Goal: Entertainment & Leisure: Consume media (video, audio)

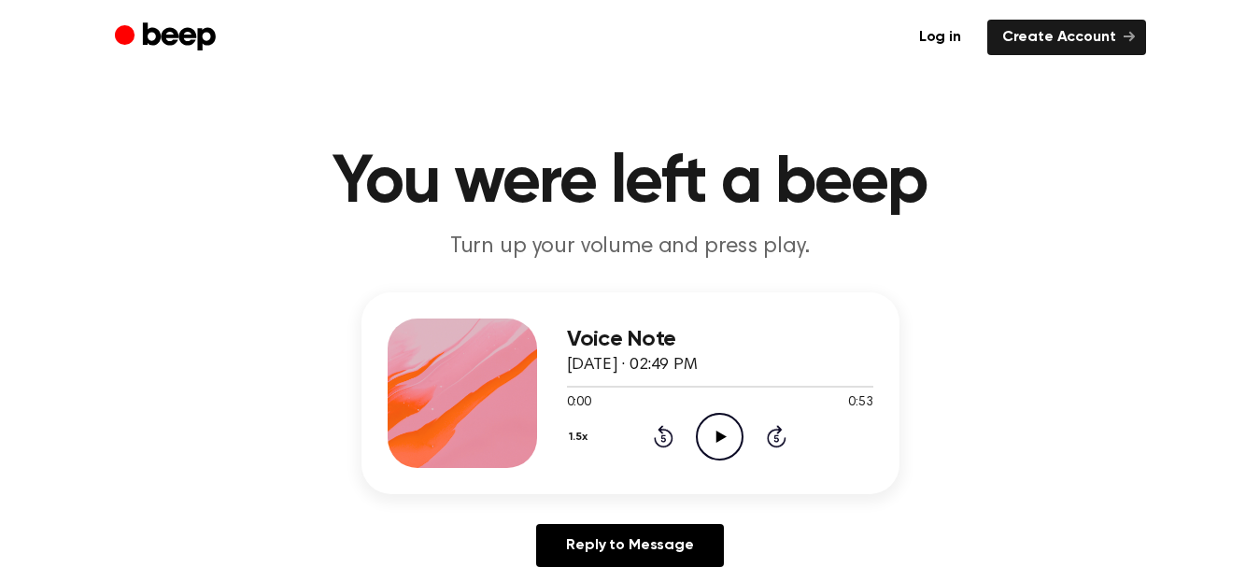
click at [706, 430] on icon "Play Audio" at bounding box center [720, 437] width 48 height 48
click at [712, 434] on icon "Play Audio" at bounding box center [720, 437] width 48 height 48
click at [716, 432] on icon at bounding box center [719, 436] width 8 height 12
click at [707, 442] on icon "Play Audio" at bounding box center [720, 437] width 48 height 48
click at [721, 418] on icon "Play Audio" at bounding box center [720, 437] width 48 height 48
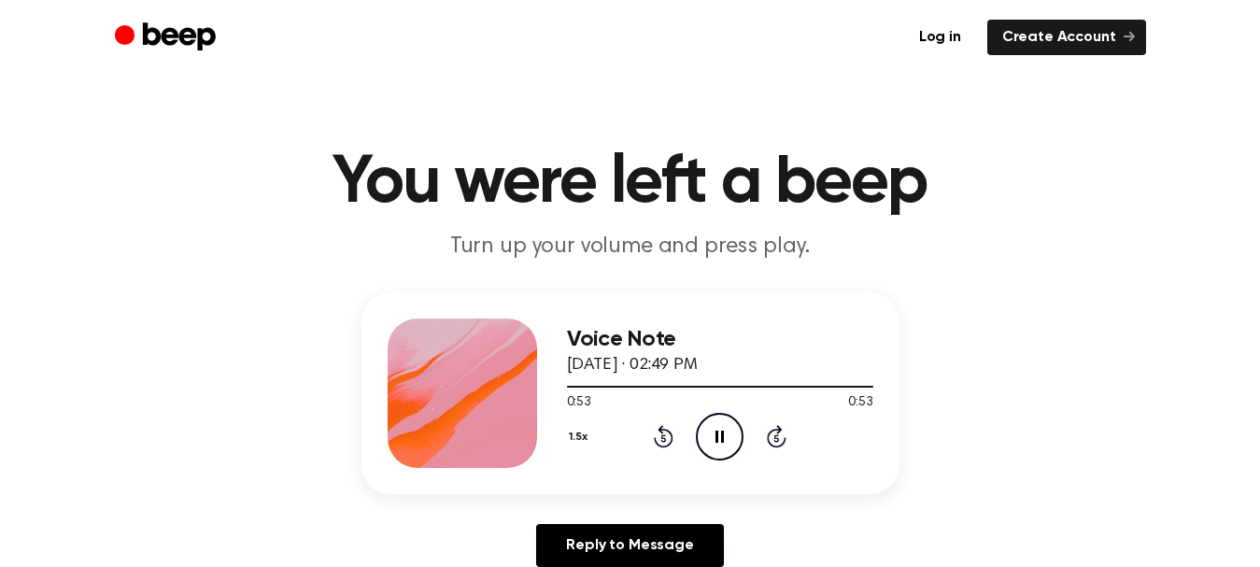
click at [721, 429] on icon "Pause Audio" at bounding box center [720, 437] width 48 height 48
click at [722, 445] on icon "Play Audio" at bounding box center [720, 437] width 48 height 48
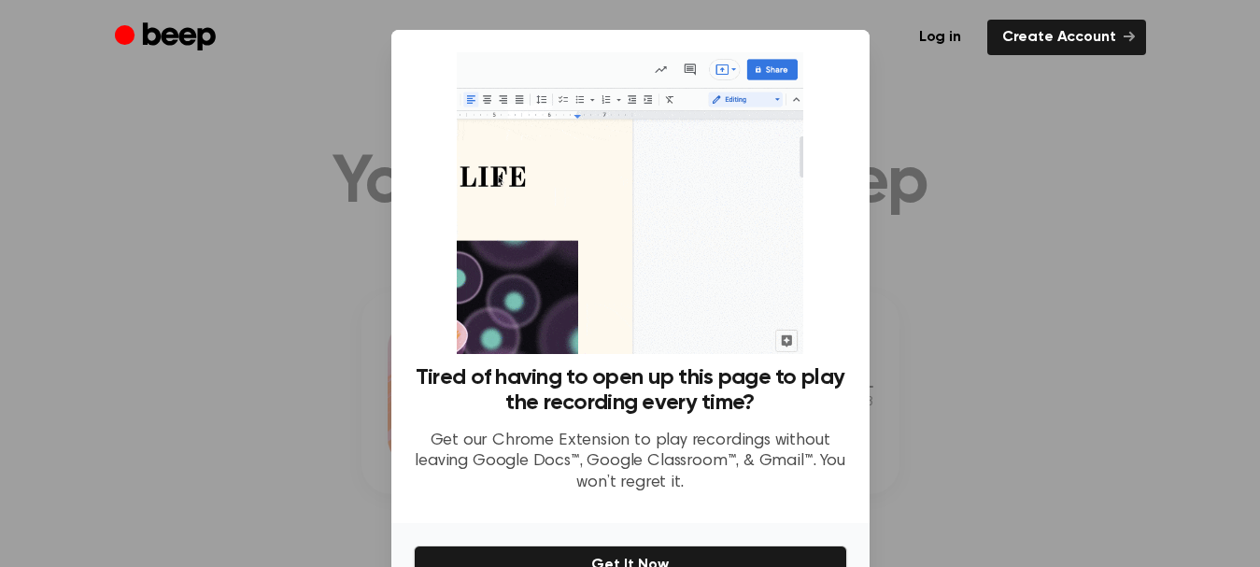
scroll to position [107, 0]
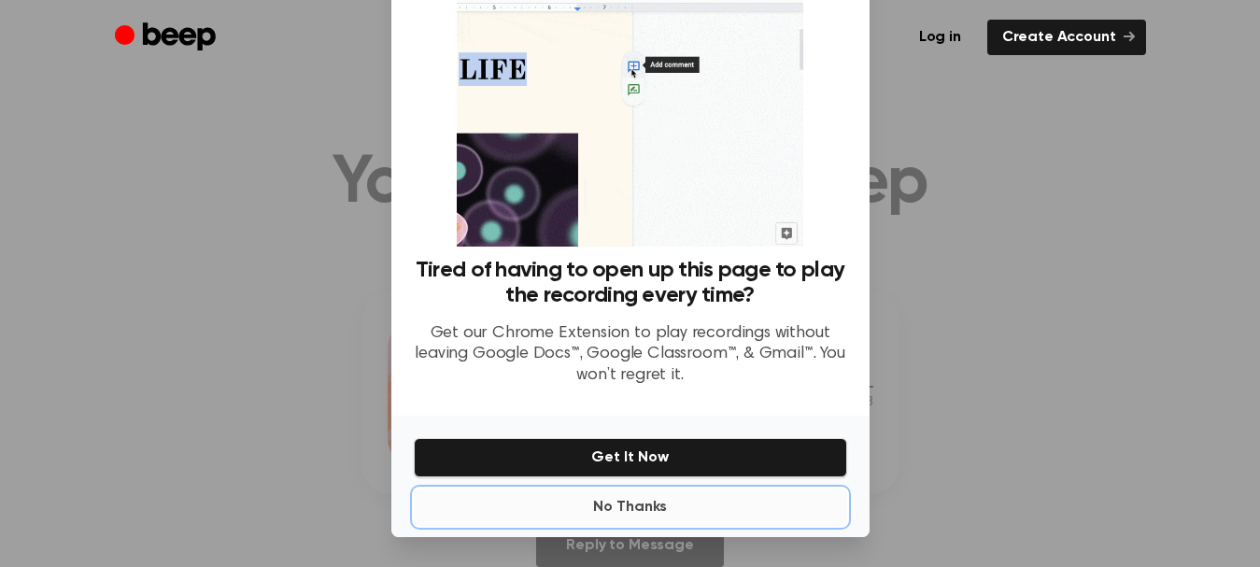
click at [626, 519] on button "No Thanks" at bounding box center [630, 506] width 433 height 37
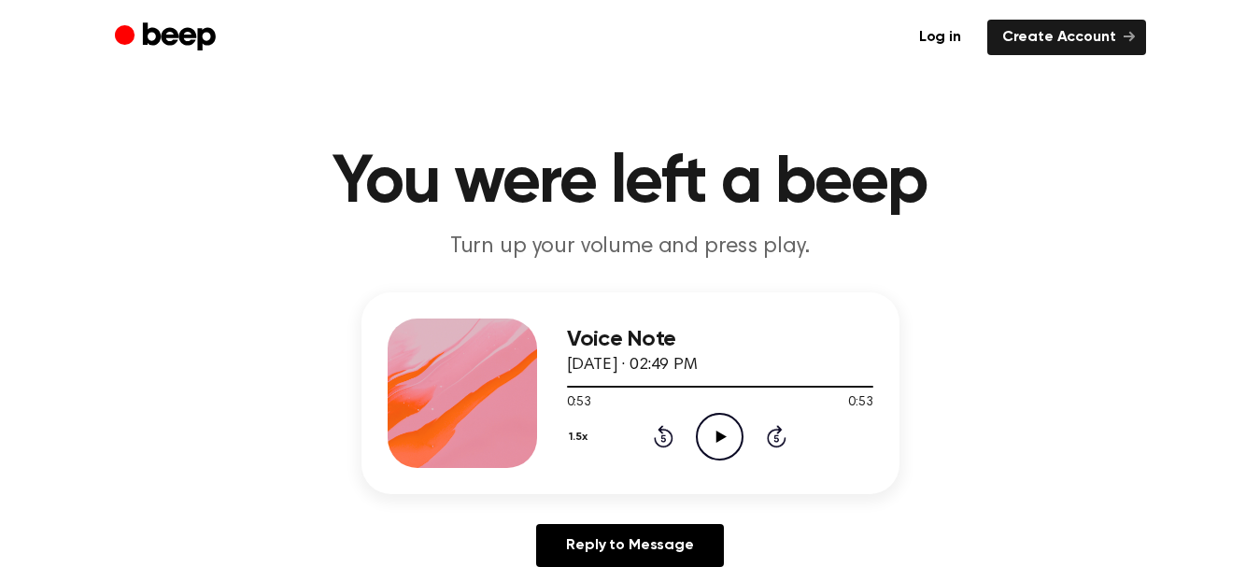
click at [732, 435] on icon "Play Audio" at bounding box center [720, 437] width 48 height 48
click at [711, 435] on icon "Play Audio" at bounding box center [720, 437] width 48 height 48
click at [724, 435] on icon at bounding box center [719, 436] width 8 height 12
click at [708, 433] on icon "Play Audio" at bounding box center [720, 437] width 48 height 48
click at [729, 435] on icon "Pause Audio" at bounding box center [720, 437] width 48 height 48
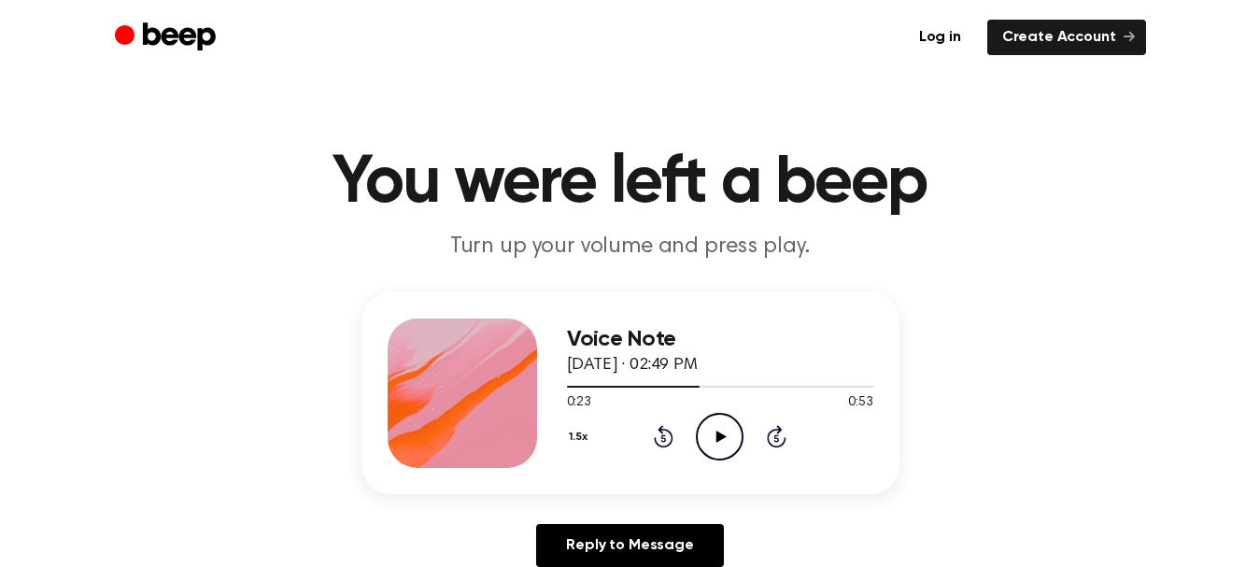
click at [715, 438] on icon "Play Audio" at bounding box center [720, 437] width 48 height 48
click at [715, 438] on icon at bounding box center [719, 436] width 8 height 12
click at [712, 456] on icon "Play Audio" at bounding box center [720, 437] width 48 height 48
click at [716, 442] on icon at bounding box center [719, 436] width 8 height 12
click at [723, 454] on icon "Play Audio" at bounding box center [720, 437] width 48 height 48
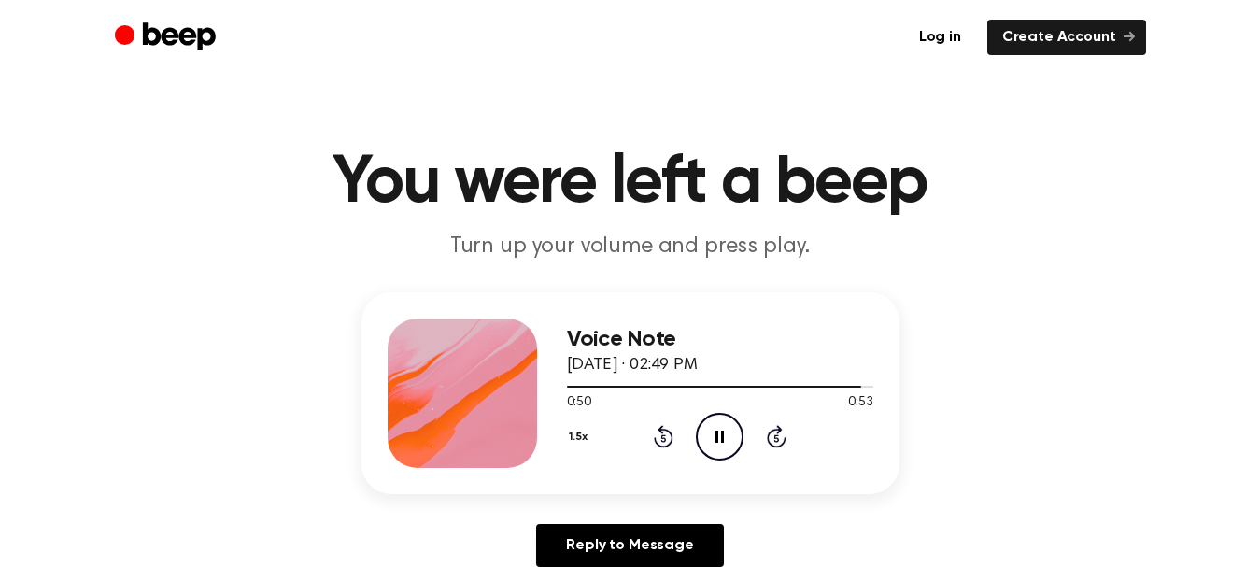
click at [723, 454] on icon "Pause Audio" at bounding box center [720, 437] width 48 height 48
